Goal: Task Accomplishment & Management: Use online tool/utility

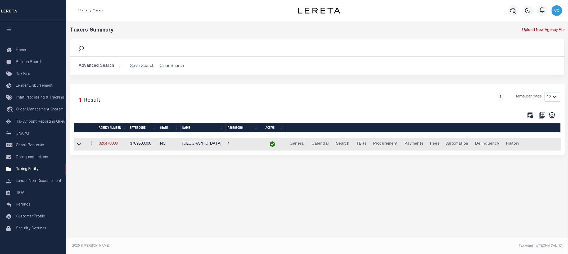
click at [115, 142] on link "320470000" at bounding box center [108, 144] width 19 height 4
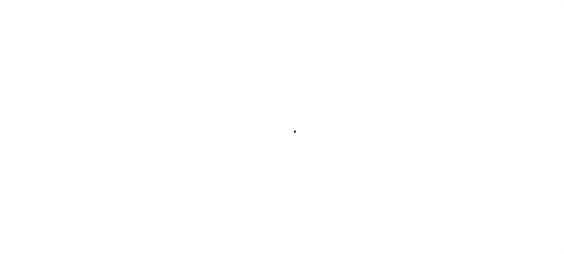
select select
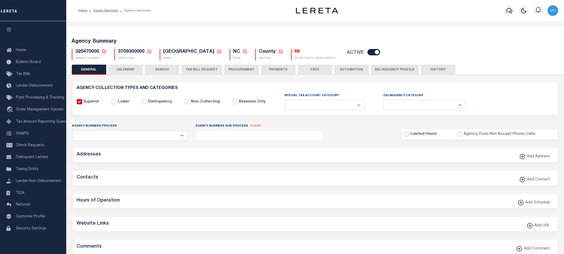
checkbox input "false"
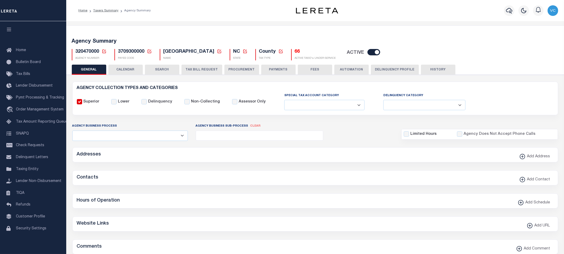
type input "3709300000"
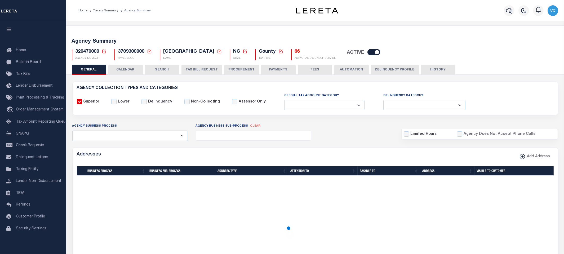
click at [102, 51] on icon at bounding box center [104, 52] width 4 height 4
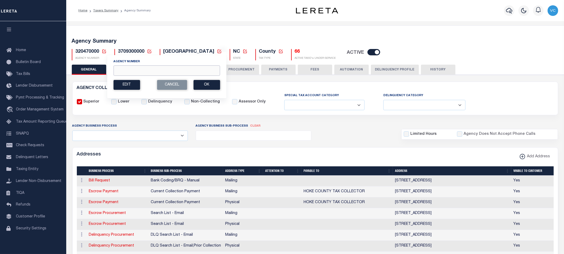
click at [124, 69] on input "Agency Number" at bounding box center [166, 70] width 106 height 10
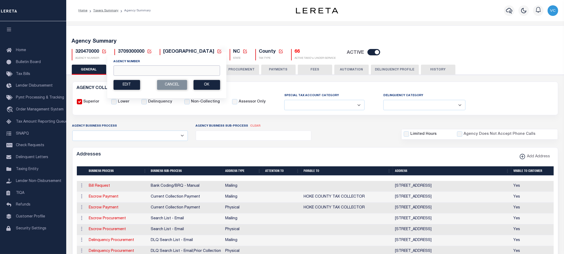
click at [134, 69] on input "Agency Number" at bounding box center [166, 70] width 106 height 10
type input "310300106"
click at [200, 82] on button "Ok" at bounding box center [206, 85] width 26 height 10
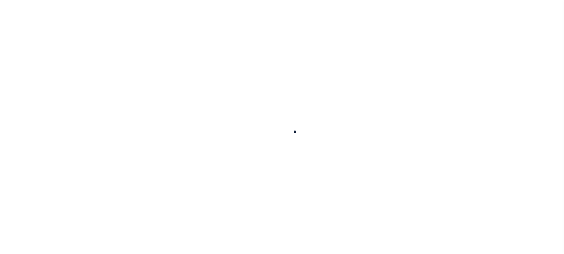
select select
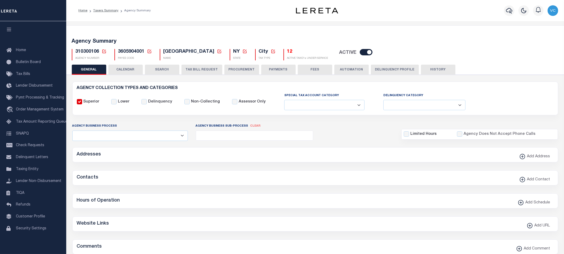
checkbox input "false"
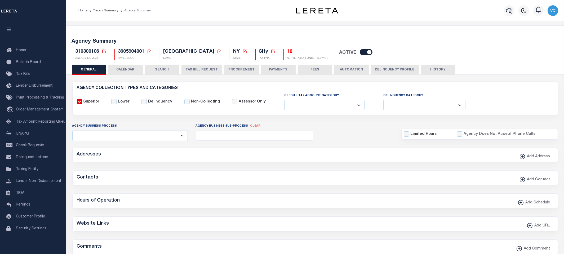
type input "3605904001"
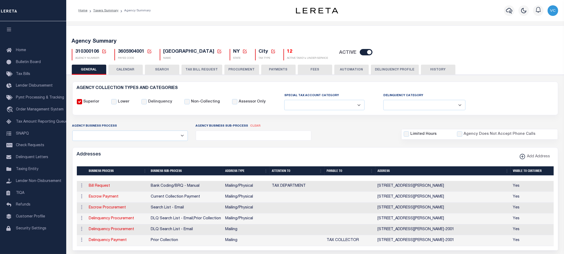
click at [287, 51] on h5 "12" at bounding box center [307, 52] width 41 height 6
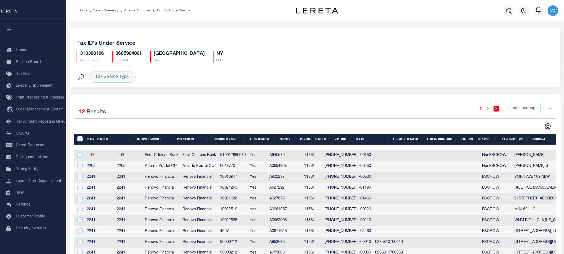
click at [506, 141] on th "Tax Service Type" at bounding box center [514, 139] width 32 height 11
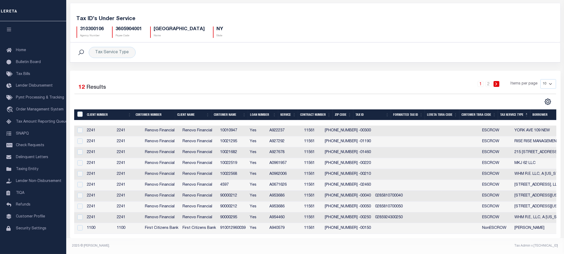
scroll to position [27, 0]
